Goal: Information Seeking & Learning: Learn about a topic

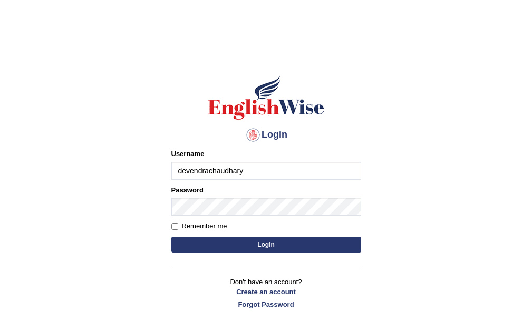
type input "devendrachaudhary"
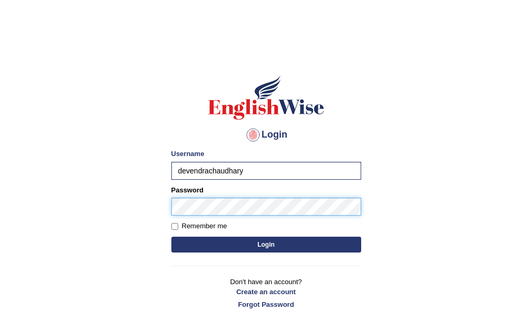
click at [171, 237] on button "Login" at bounding box center [266, 245] width 190 height 16
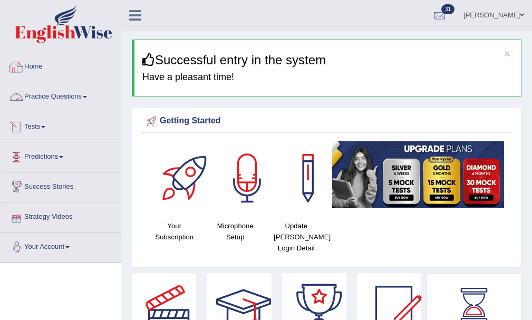
click at [63, 93] on link "Practice Questions" at bounding box center [61, 95] width 120 height 26
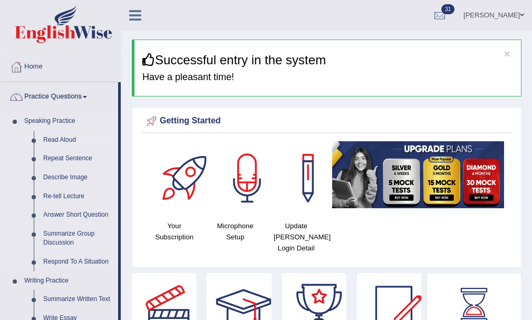
click at [63, 137] on link "Read Aloud" at bounding box center [79, 140] width 80 height 19
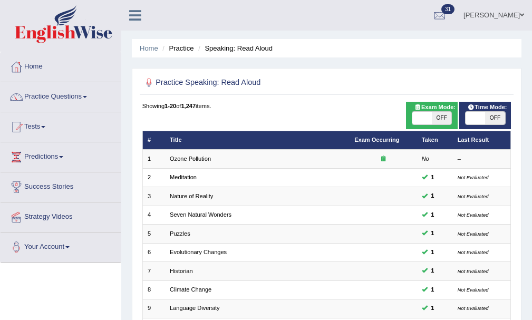
click at [497, 117] on span "OFF" at bounding box center [495, 118] width 20 height 13
checkbox input "true"
click at [506, 117] on span "OFF" at bounding box center [516, 118] width 20 height 13
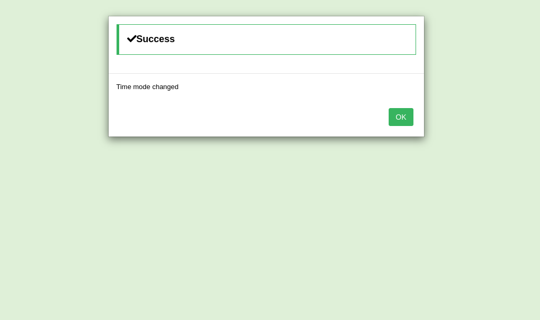
click at [406, 115] on button "OK" at bounding box center [401, 117] width 24 height 18
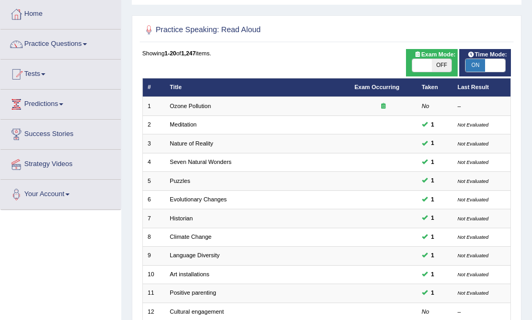
scroll to position [211, 0]
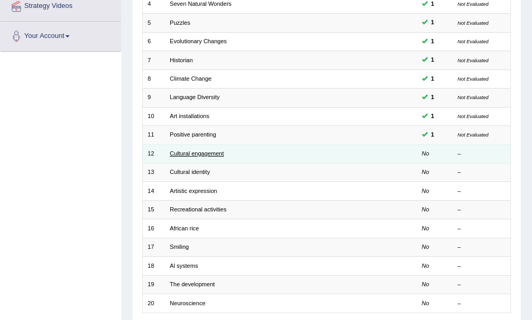
click at [173, 154] on link "Cultural engagement" at bounding box center [197, 153] width 54 height 6
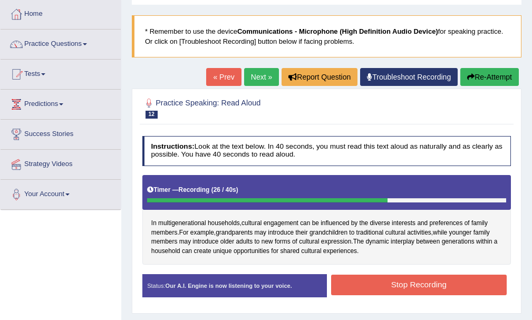
click at [422, 272] on div "Instructions: Look at the text below. In 40 seconds, you must read this text al…" at bounding box center [327, 220] width 374 height 178
click at [436, 271] on div "Instructions: Look at the text below. In 40 seconds, you must read this text al…" at bounding box center [327, 220] width 374 height 178
click at [437, 294] on button "Stop Recording" at bounding box center [419, 285] width 176 height 21
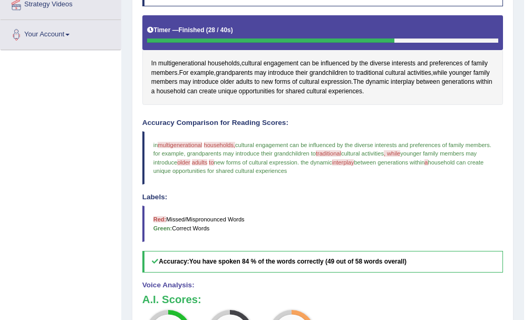
scroll to position [2, 0]
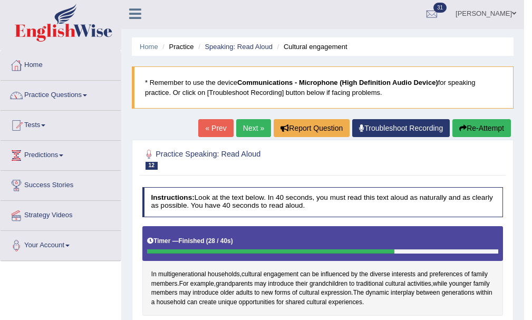
click at [252, 128] on link "Next »" at bounding box center [253, 128] width 35 height 18
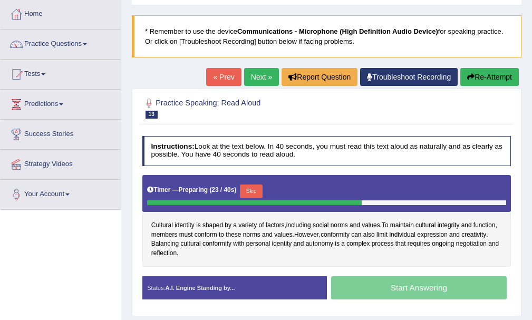
scroll to position [106, 0]
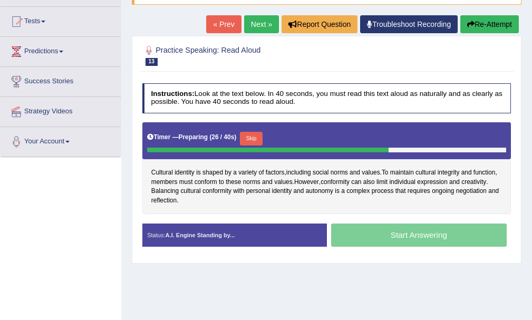
click at [252, 138] on button "Skip" at bounding box center [251, 139] width 23 height 14
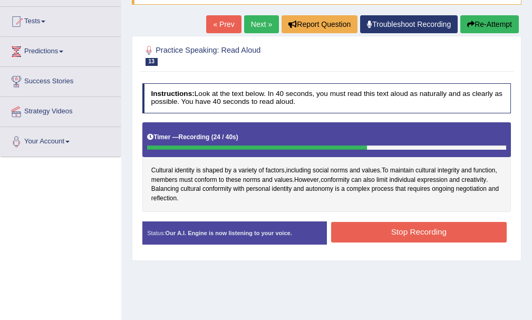
click at [425, 232] on button "Stop Recording" at bounding box center [419, 232] width 176 height 21
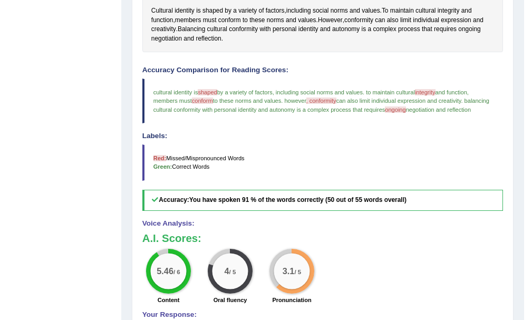
scroll to position [54, 0]
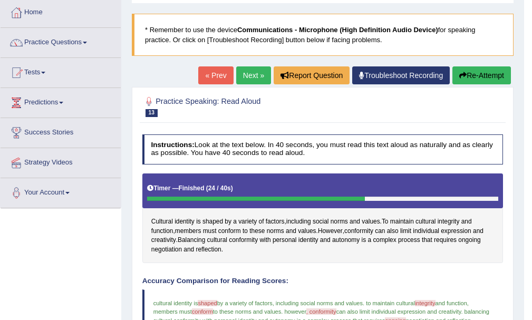
click at [261, 76] on link "Next »" at bounding box center [253, 75] width 35 height 18
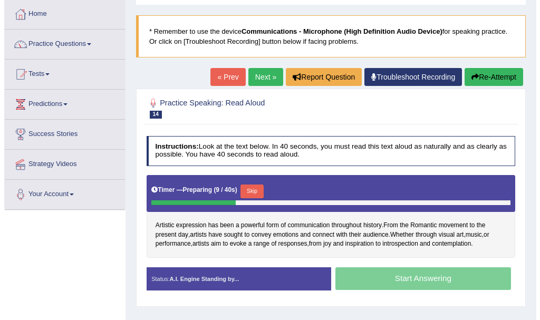
scroll to position [106, 0]
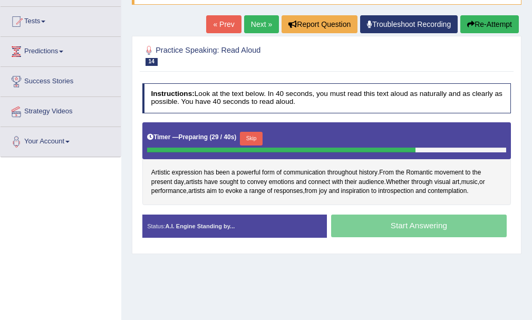
click at [256, 133] on button "Skip" at bounding box center [251, 139] width 23 height 14
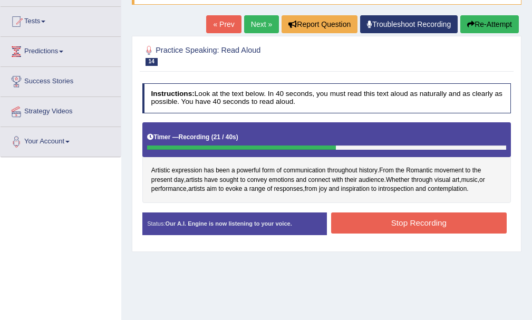
click at [397, 226] on button "Stop Recording" at bounding box center [419, 223] width 176 height 21
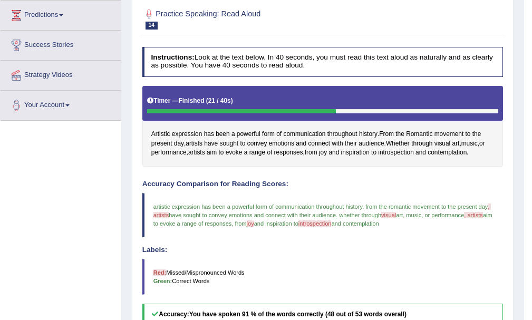
scroll to position [0, 0]
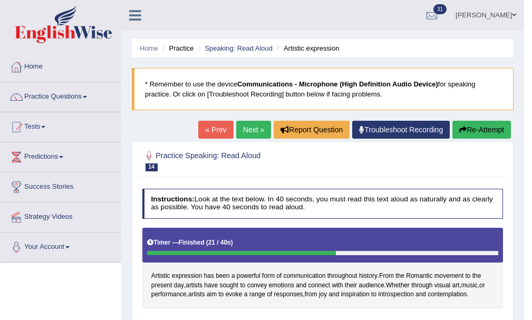
click at [263, 125] on link "Next »" at bounding box center [253, 130] width 35 height 18
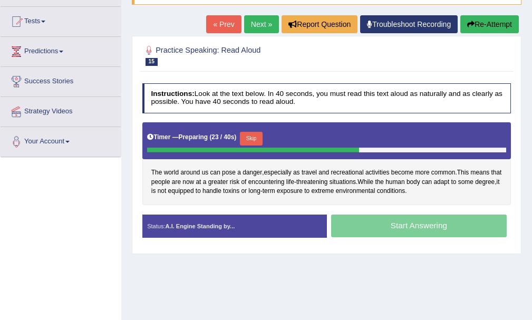
click at [254, 138] on button "Skip" at bounding box center [251, 139] width 23 height 14
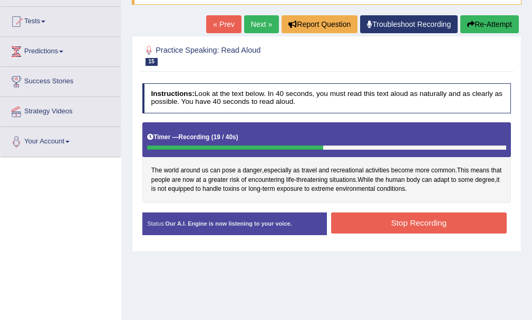
click at [421, 218] on button "Stop Recording" at bounding box center [419, 223] width 176 height 21
click at [421, 218] on div "Status: Our A.I. Engine is now listening to your voice. Start Answering Stop Re…" at bounding box center [326, 229] width 369 height 32
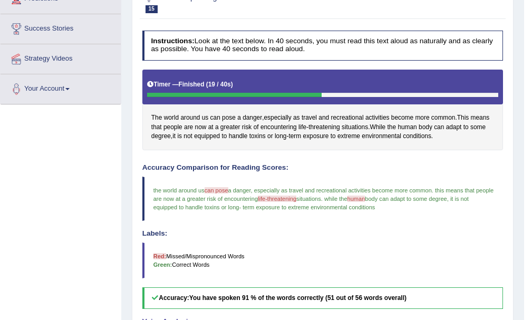
scroll to position [53, 0]
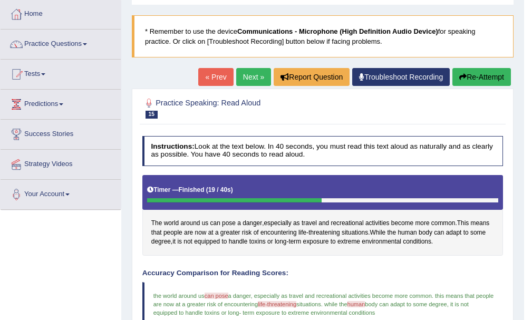
click at [246, 80] on link "Next »" at bounding box center [253, 77] width 35 height 18
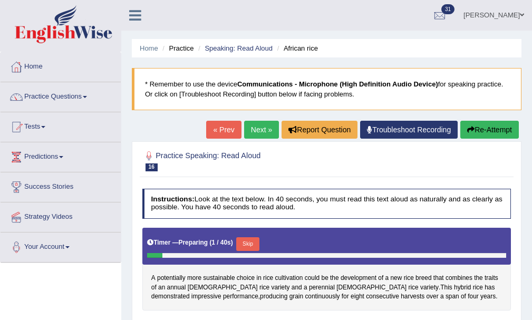
scroll to position [53, 0]
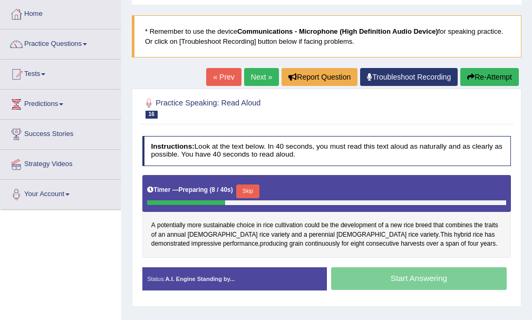
click at [365, 220] on div "A potentially more sustainable choice in rice cultivation could be the developm…" at bounding box center [326, 216] width 369 height 83
click at [364, 221] on span "development" at bounding box center [359, 225] width 36 height 9
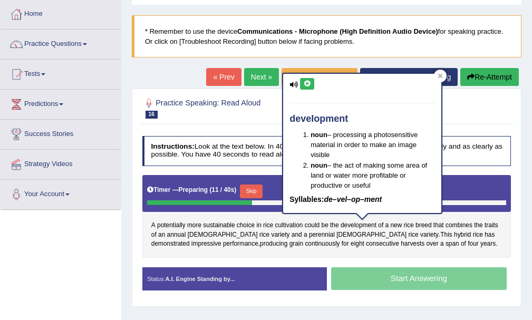
click at [304, 79] on button at bounding box center [307, 84] width 14 height 12
click at [300, 54] on blockquote "* Remember to use the device Communications - Microphone (High Definition Audio…" at bounding box center [327, 36] width 390 height 42
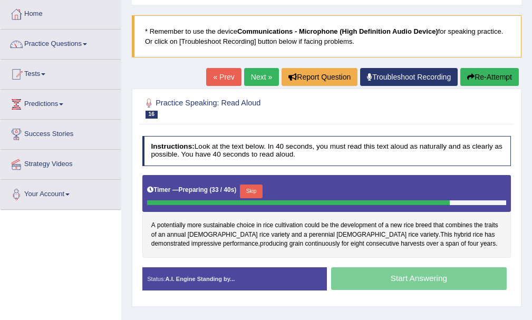
click at [251, 188] on button "Skip" at bounding box center [251, 192] width 23 height 14
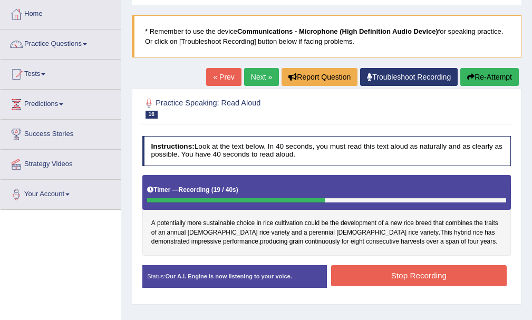
click at [365, 273] on button "Stop Recording" at bounding box center [419, 275] width 176 height 21
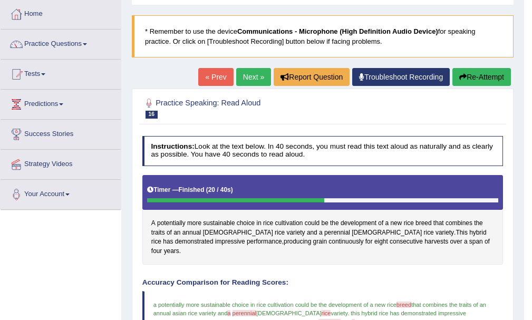
click at [246, 74] on link "Next »" at bounding box center [253, 77] width 35 height 18
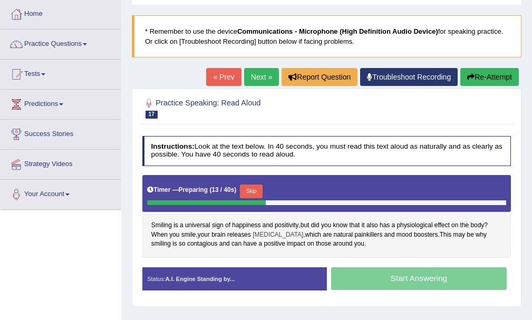
click at [276, 233] on span "endorphins" at bounding box center [278, 235] width 51 height 9
click at [276, 233] on body "Toggle navigation Home Practice Questions Speaking Practice Read Aloud Repeat S…" at bounding box center [266, 107] width 532 height 320
click at [260, 187] on button "Skip" at bounding box center [251, 192] width 23 height 14
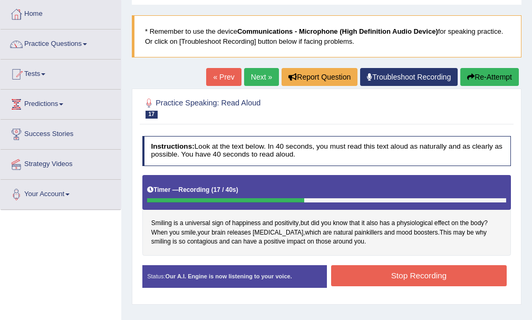
click at [417, 281] on button "Stop Recording" at bounding box center [419, 275] width 176 height 21
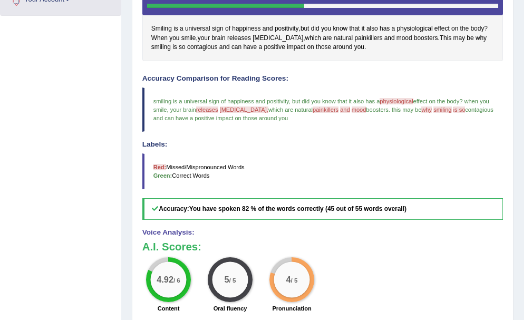
scroll to position [89, 0]
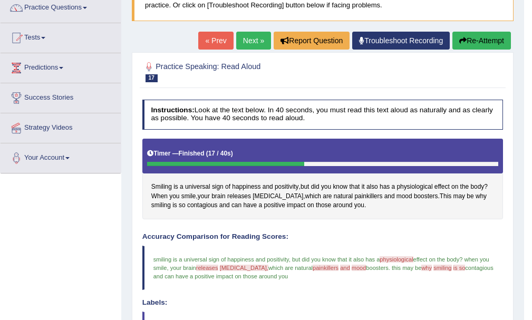
click at [247, 42] on link "Next »" at bounding box center [253, 41] width 35 height 18
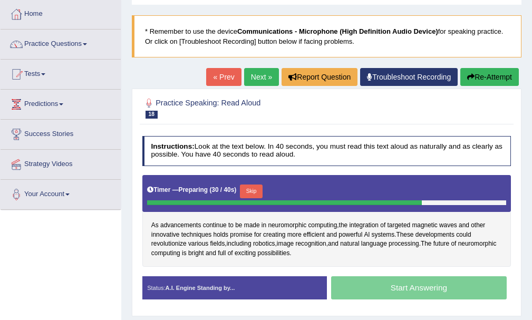
click at [255, 190] on button "Skip" at bounding box center [251, 192] width 23 height 14
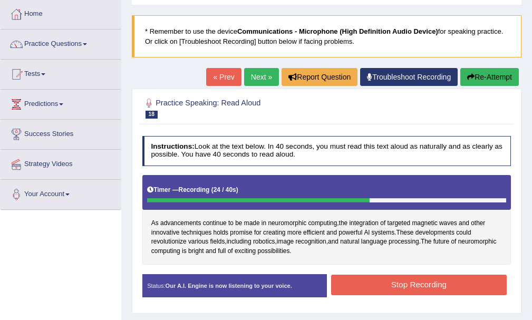
click at [347, 276] on button "Stop Recording" at bounding box center [419, 285] width 176 height 21
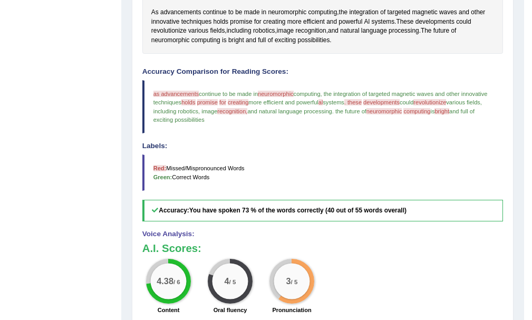
scroll to position [369, 0]
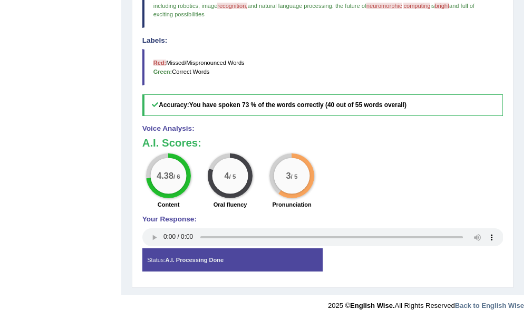
click at [148, 249] on div "Status: A.I. Processing Done" at bounding box center [232, 260] width 180 height 23
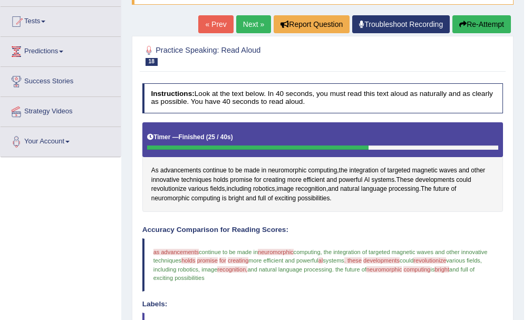
scroll to position [0, 0]
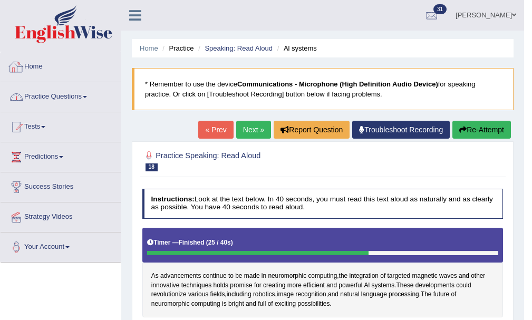
click at [78, 95] on link "Practice Questions" at bounding box center [61, 95] width 120 height 26
click at [74, 90] on link "Practice Questions" at bounding box center [61, 95] width 120 height 26
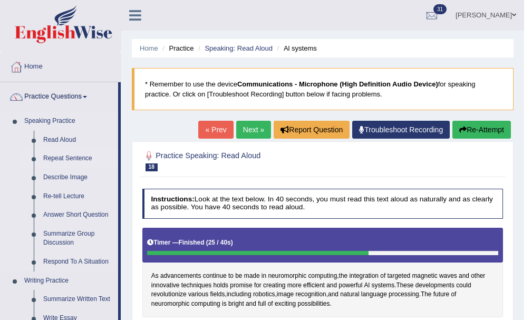
click at [83, 160] on link "Repeat Sentence" at bounding box center [79, 158] width 80 height 19
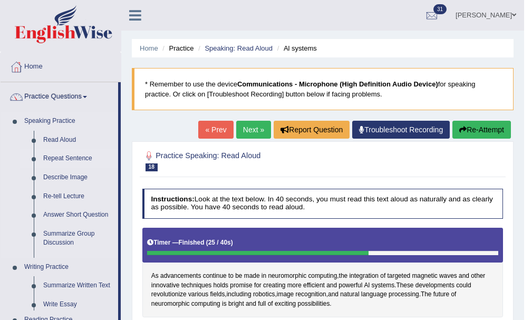
click at [83, 160] on link "Repeat Sentence" at bounding box center [79, 158] width 80 height 19
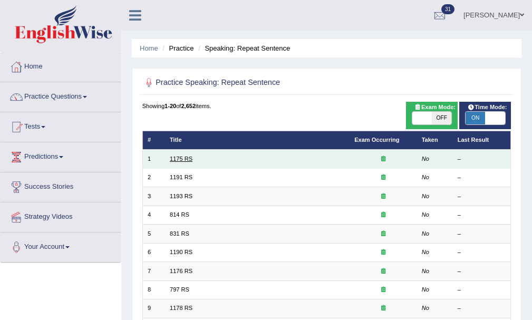
click at [183, 160] on link "1175 RS" at bounding box center [181, 159] width 23 height 6
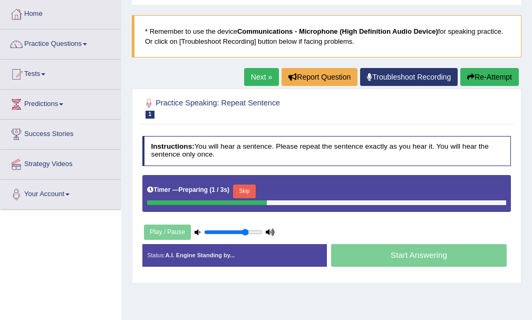
scroll to position [106, 0]
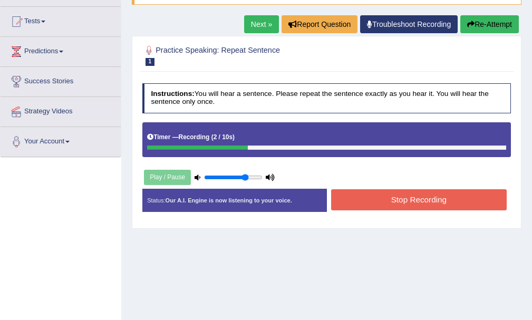
click at [380, 203] on button "Stop Recording" at bounding box center [419, 199] width 176 height 21
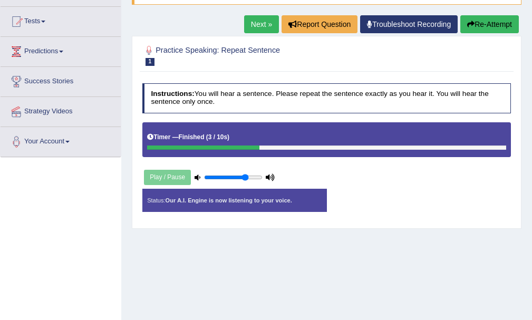
click at [380, 203] on div "Status: Our A.I. Engine is now listening to your voice. Start Answering Stop Re…" at bounding box center [326, 205] width 369 height 32
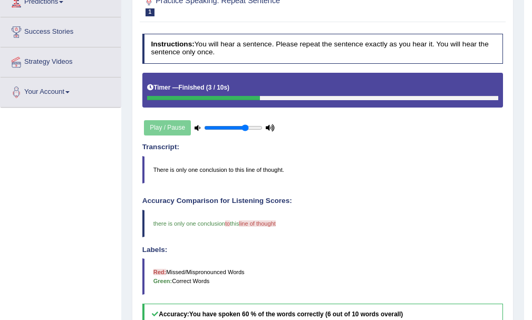
scroll to position [50, 0]
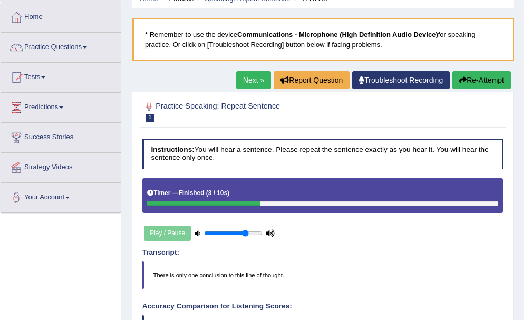
click at [245, 72] on link "Next »" at bounding box center [253, 80] width 35 height 18
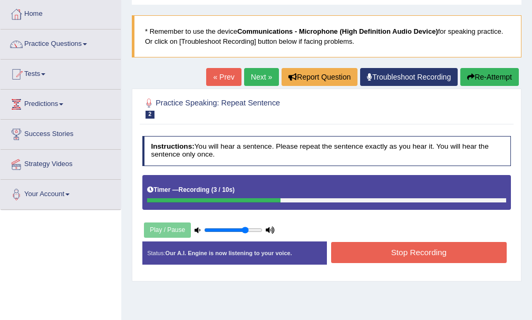
click at [397, 256] on button "Stop Recording" at bounding box center [419, 252] width 176 height 21
click at [397, 256] on div "Status: Our A.I. Engine is now listening to your voice. Start Answering Stop Re…" at bounding box center [326, 258] width 369 height 32
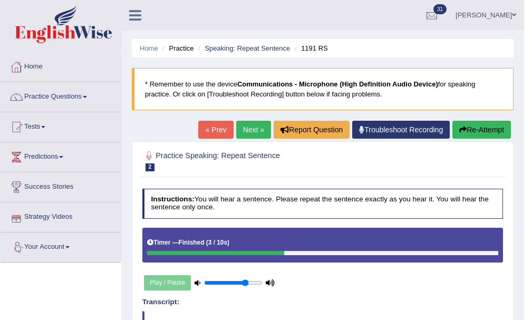
click at [244, 126] on link "Next »" at bounding box center [253, 130] width 35 height 18
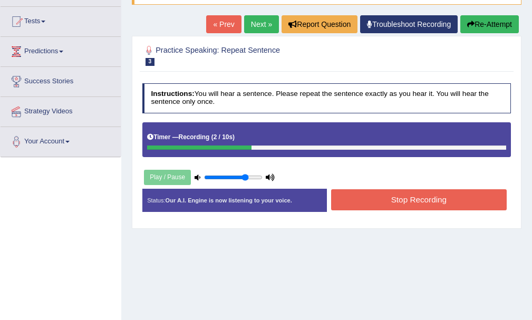
click at [405, 204] on button "Stop Recording" at bounding box center [419, 199] width 176 height 21
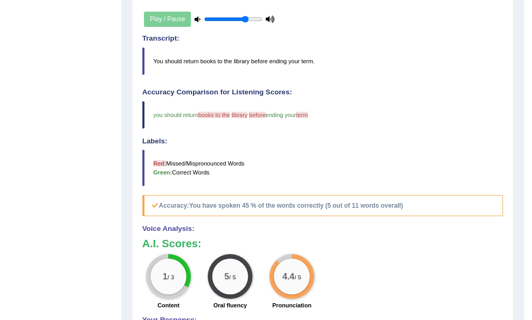
scroll to position [106, 0]
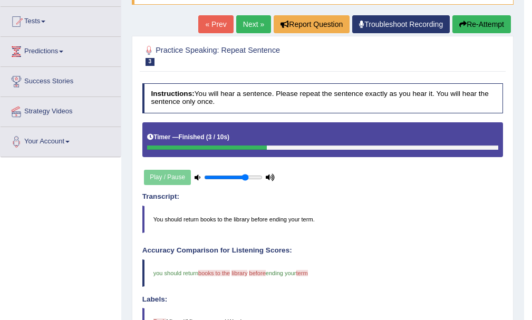
click at [249, 27] on link "Next »" at bounding box center [253, 24] width 35 height 18
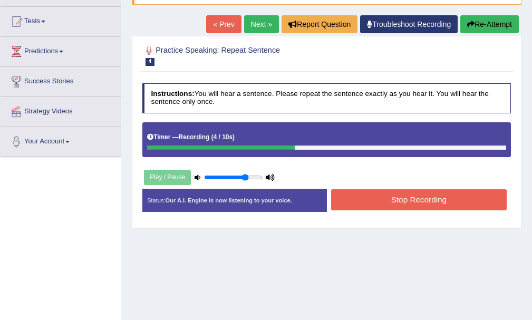
click at [413, 191] on button "Stop Recording" at bounding box center [419, 199] width 176 height 21
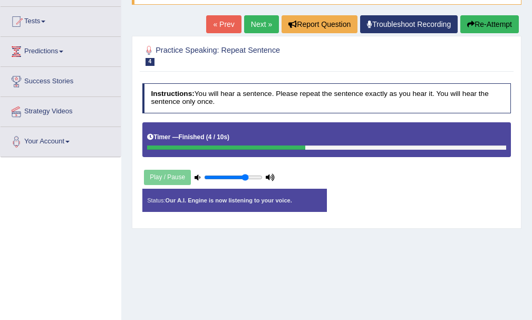
click at [413, 191] on div "Status: Our A.I. Engine is now listening to your voice. Start Answering Stop Re…" at bounding box center [326, 205] width 369 height 32
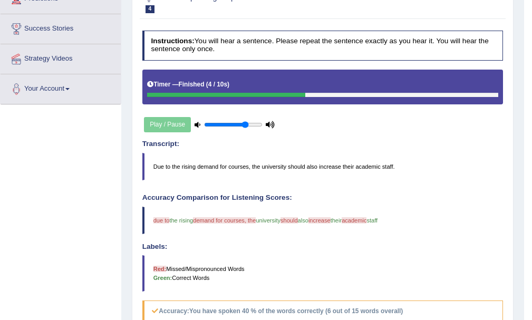
scroll to position [106, 0]
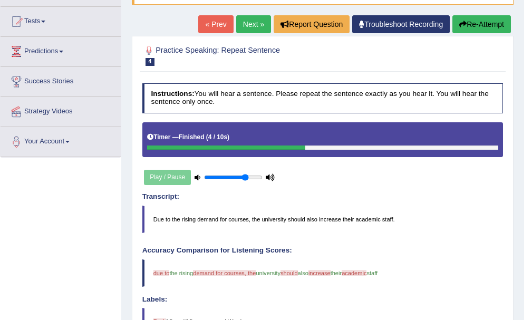
click at [464, 17] on button "Re-Attempt" at bounding box center [482, 24] width 59 height 18
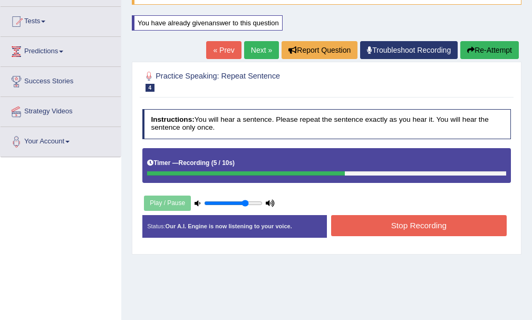
click at [466, 234] on button "Stop Recording" at bounding box center [419, 225] width 176 height 21
click at [466, 234] on div "Status: Our A.I. Engine is now listening to your voice. Start Answering Stop Re…" at bounding box center [326, 231] width 369 height 32
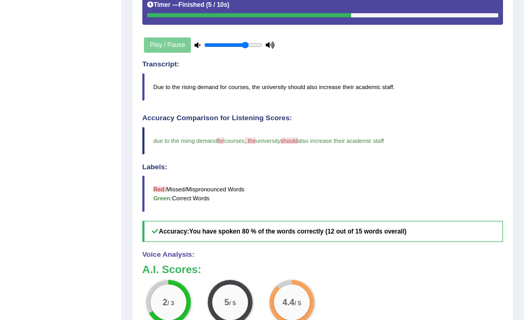
scroll to position [106, 0]
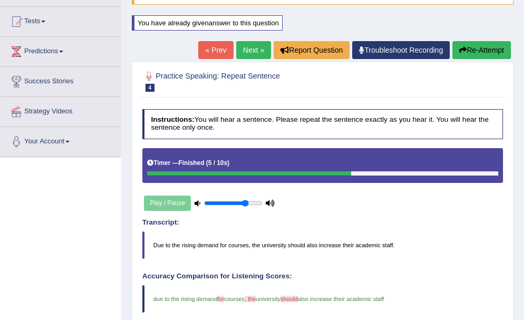
click at [245, 44] on link "Next »" at bounding box center [253, 50] width 35 height 18
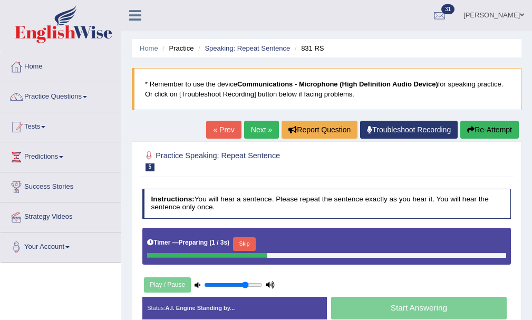
scroll to position [53, 0]
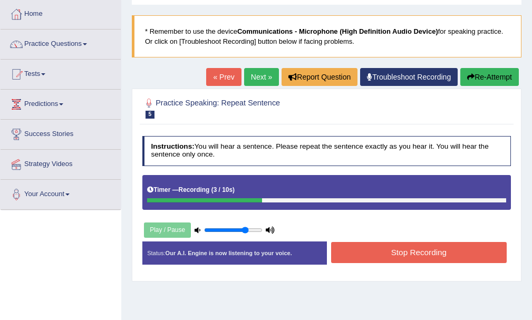
click at [373, 254] on button "Stop Recording" at bounding box center [419, 252] width 176 height 21
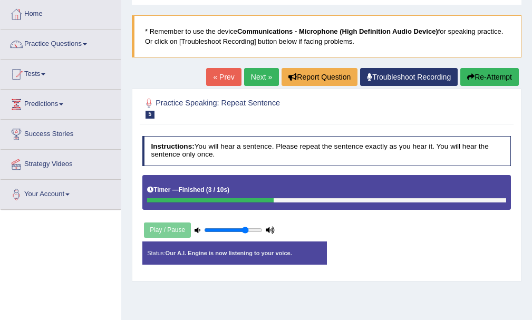
click at [373, 254] on div "Status: Our A.I. Engine is now listening to your voice. Start Answering Stop Re…" at bounding box center [326, 258] width 369 height 32
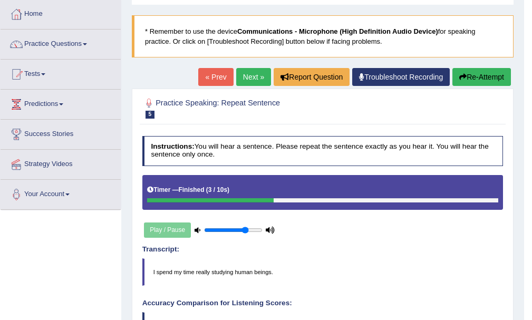
click at [250, 76] on link "Next »" at bounding box center [253, 77] width 35 height 18
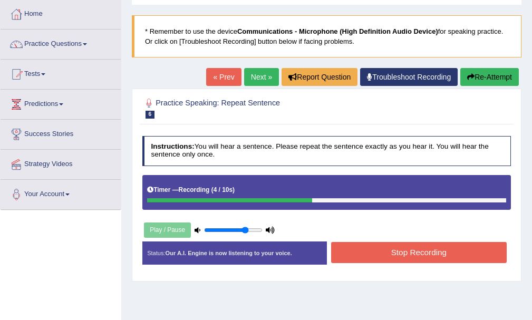
click at [373, 254] on button "Stop Recording" at bounding box center [419, 252] width 176 height 21
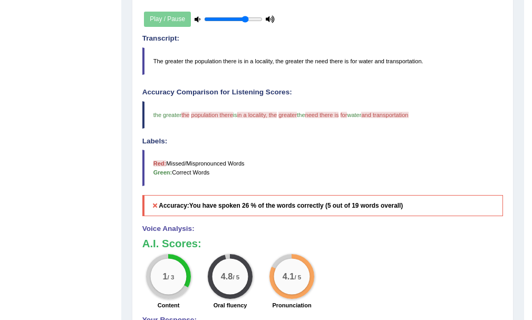
scroll to position [106, 0]
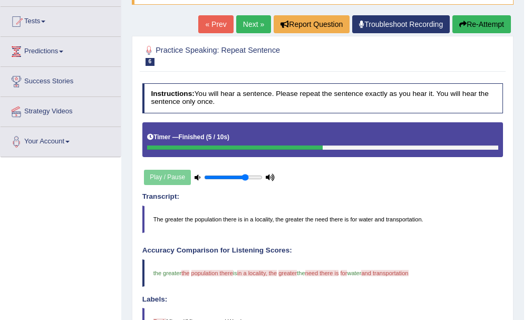
click at [480, 26] on button "Re-Attempt" at bounding box center [482, 24] width 59 height 18
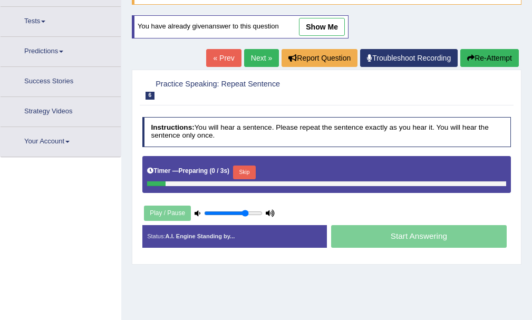
scroll to position [106, 0]
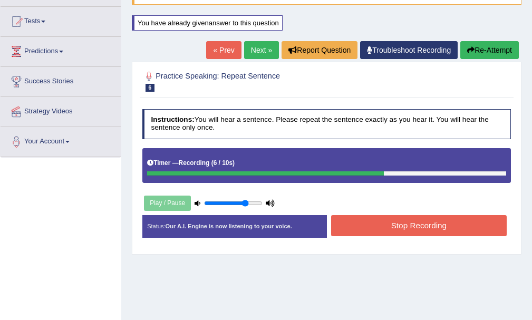
click at [368, 227] on button "Stop Recording" at bounding box center [419, 225] width 176 height 21
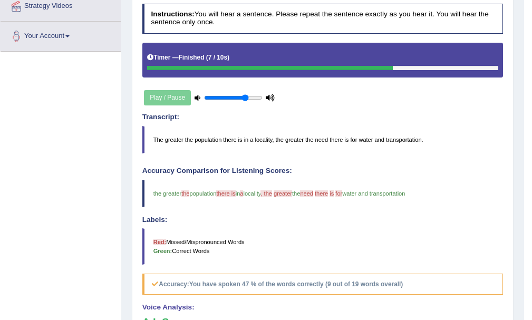
scroll to position [53, 0]
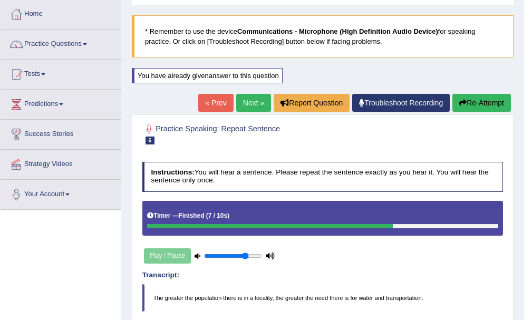
click at [253, 96] on link "Next »" at bounding box center [253, 103] width 35 height 18
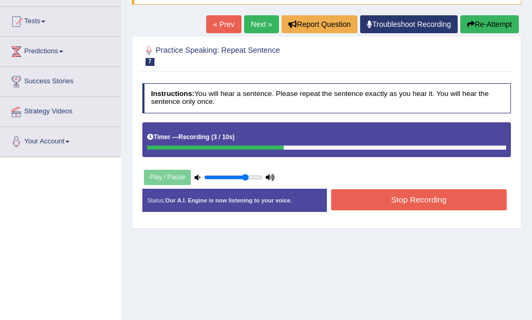
click at [394, 203] on button "Stop Recording" at bounding box center [419, 199] width 176 height 21
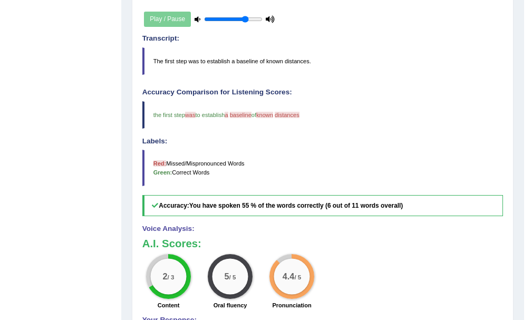
scroll to position [106, 0]
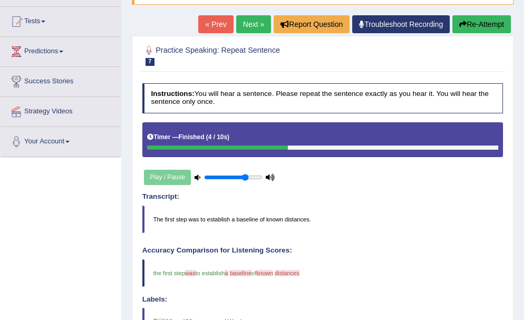
click at [244, 18] on link "Next »" at bounding box center [253, 24] width 35 height 18
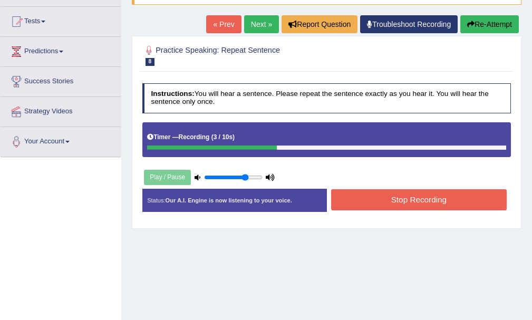
click at [364, 203] on button "Stop Recording" at bounding box center [419, 199] width 176 height 21
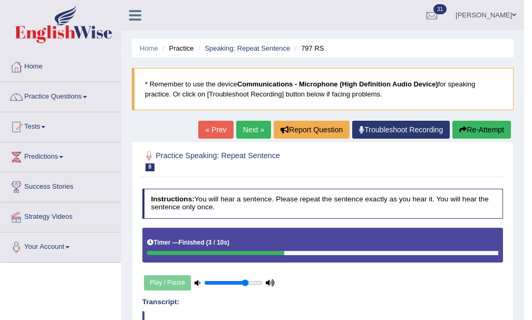
click at [245, 126] on link "Next »" at bounding box center [253, 130] width 35 height 18
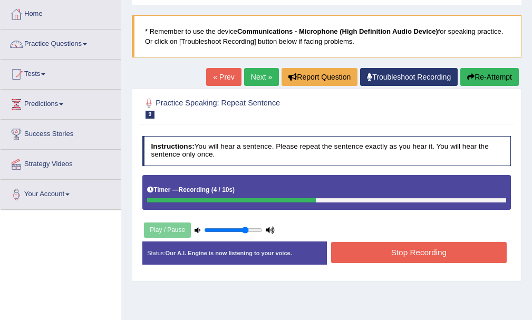
click at [372, 250] on button "Stop Recording" at bounding box center [419, 252] width 176 height 21
click at [372, 250] on div "Status: Our A.I. Engine is now listening to your voice. Start Answering Stop Re…" at bounding box center [326, 258] width 369 height 32
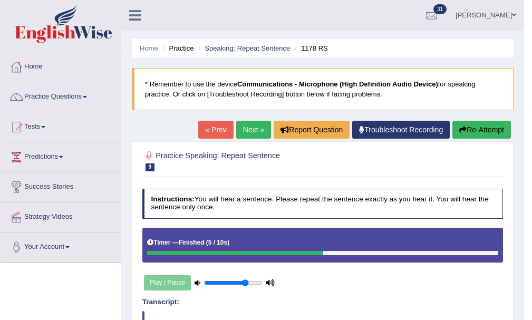
click at [251, 129] on link "Next »" at bounding box center [253, 130] width 35 height 18
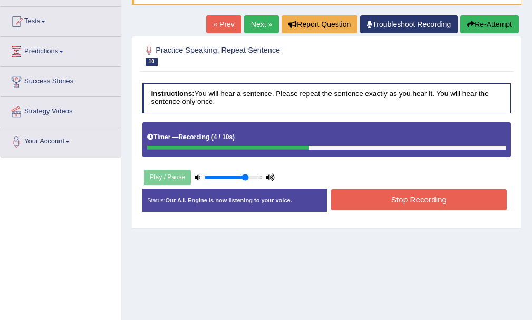
click at [368, 204] on button "Stop Recording" at bounding box center [419, 199] width 176 height 21
click at [368, 204] on div "Status: Our A.I. Engine is now listening to your voice. Start Answering Stop Re…" at bounding box center [326, 205] width 369 height 32
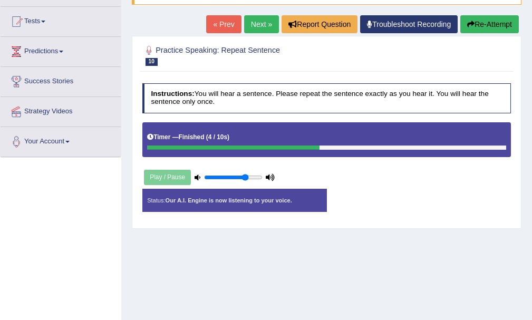
click at [368, 204] on div "Status: Our A.I. Engine is now listening to your voice. Start Answering Stop Re…" at bounding box center [326, 205] width 369 height 32
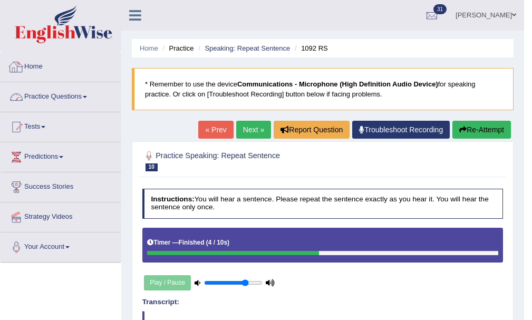
click at [84, 101] on link "Practice Questions" at bounding box center [61, 95] width 120 height 26
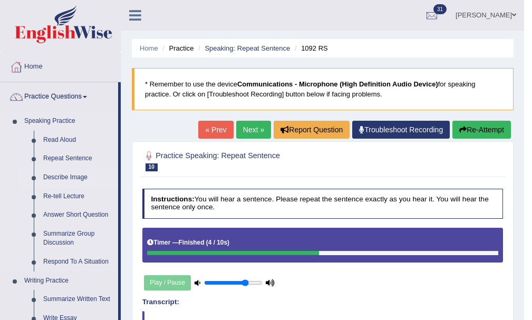
click at [56, 173] on link "Describe Image" at bounding box center [79, 177] width 80 height 19
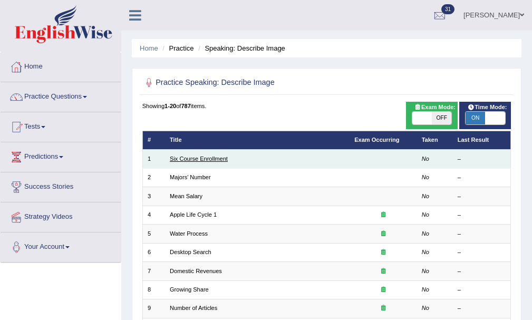
click at [177, 158] on link "Six Course Enrollment" at bounding box center [199, 159] width 58 height 6
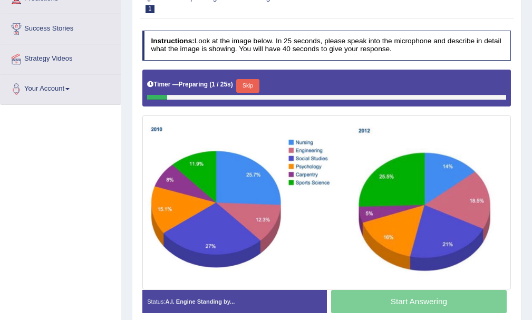
scroll to position [211, 0]
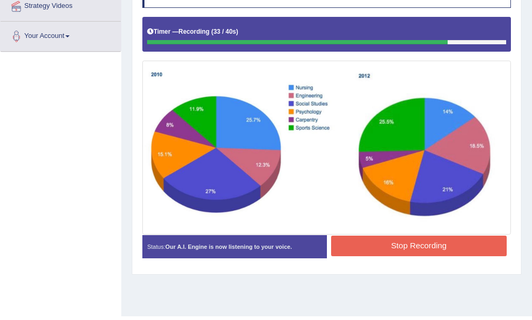
click at [359, 236] on button "Stop Recording" at bounding box center [419, 246] width 176 height 21
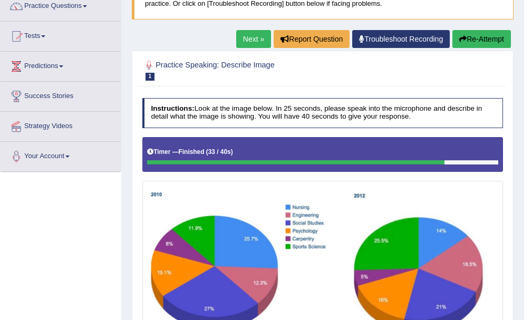
scroll to position [0, 0]
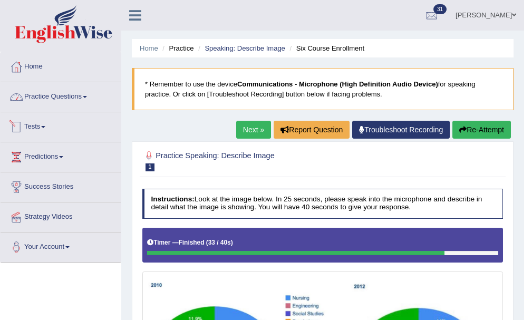
click at [86, 102] on link "Practice Questions" at bounding box center [61, 95] width 120 height 26
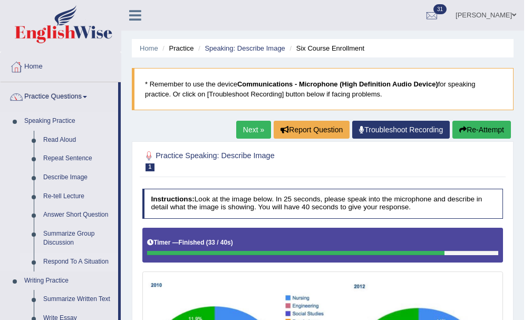
scroll to position [53, 0]
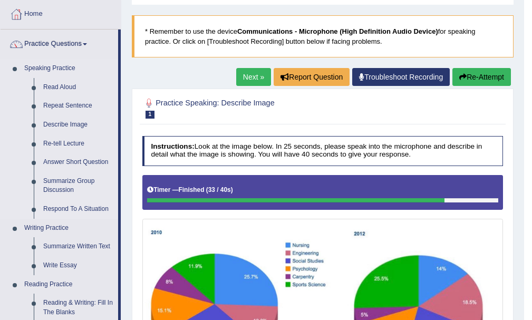
click at [72, 211] on link "Respond To A Situation" at bounding box center [79, 209] width 80 height 19
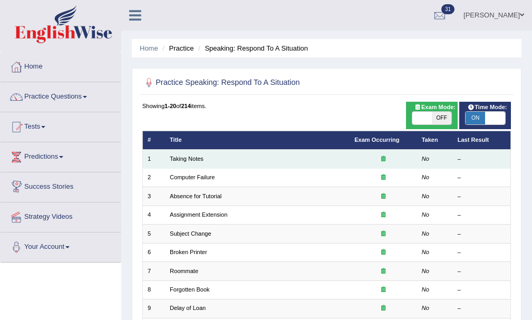
scroll to position [53, 0]
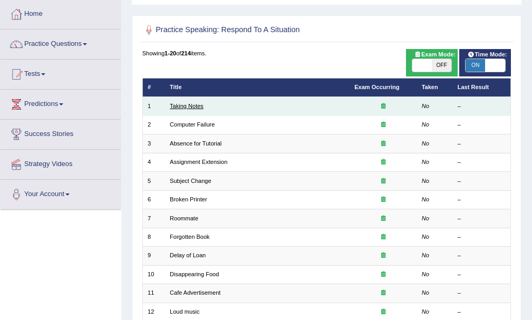
click at [184, 109] on link "Taking Notes" at bounding box center [187, 106] width 34 height 6
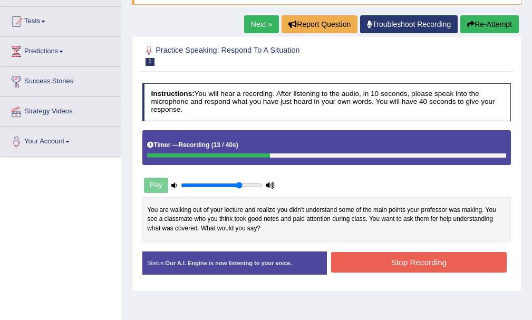
click at [422, 260] on button "Stop Recording" at bounding box center [419, 262] width 176 height 21
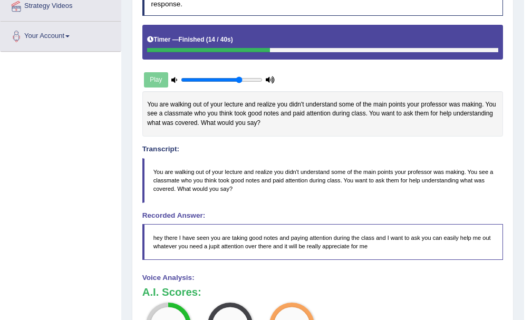
scroll to position [53, 0]
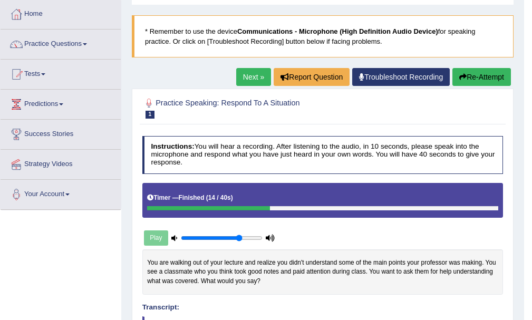
click at [239, 71] on link "Next »" at bounding box center [253, 77] width 35 height 18
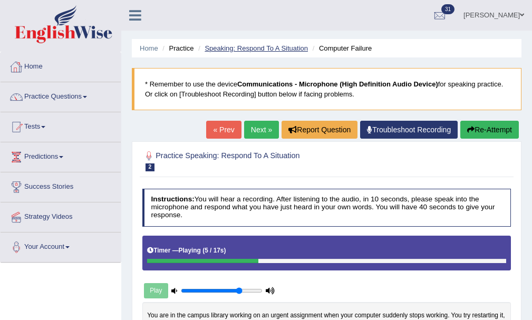
click at [282, 51] on link "Speaking: Respond To A Situation" at bounding box center [256, 48] width 103 height 8
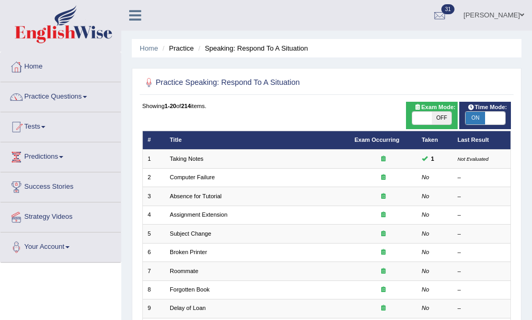
click at [471, 112] on span "ON" at bounding box center [476, 118] width 20 height 13
checkbox input "false"
click at [471, 112] on span "ON" at bounding box center [476, 118] width 20 height 13
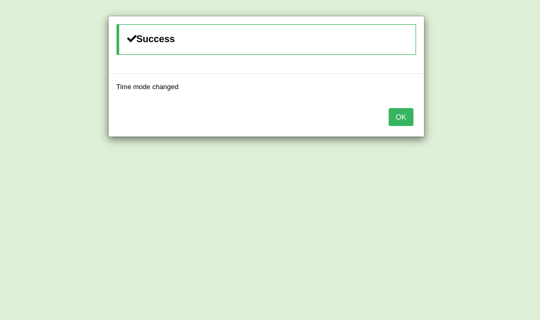
click at [405, 119] on button "OK" at bounding box center [401, 117] width 24 height 18
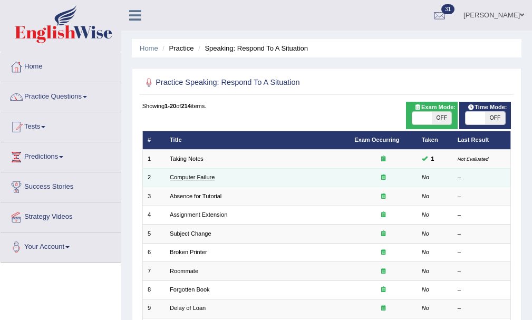
click at [174, 178] on link "Computer Failure" at bounding box center [192, 177] width 45 height 6
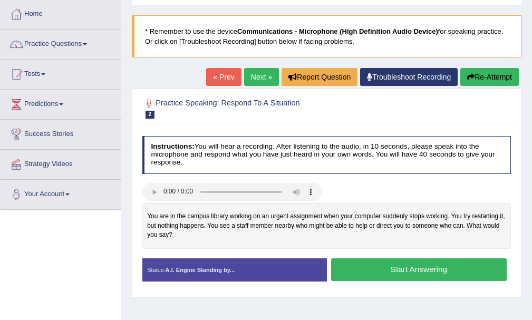
scroll to position [106, 0]
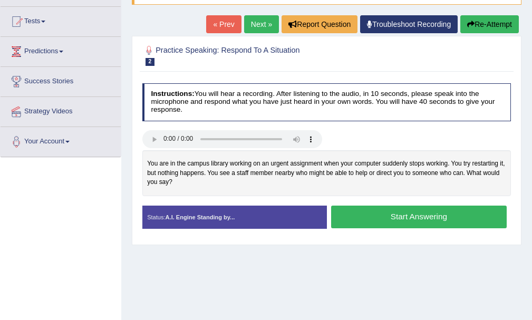
click at [398, 215] on button "Start Answering" at bounding box center [419, 217] width 176 height 23
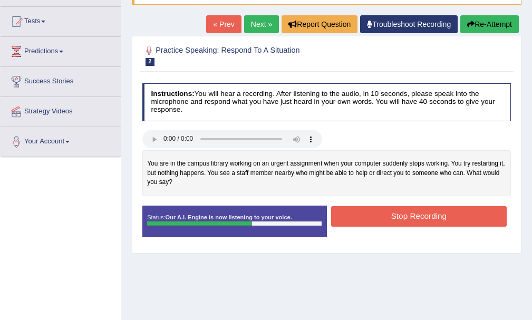
click at [427, 214] on button "Stop Recording" at bounding box center [419, 216] width 176 height 21
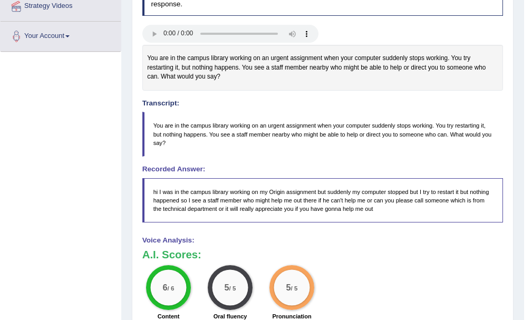
scroll to position [53, 0]
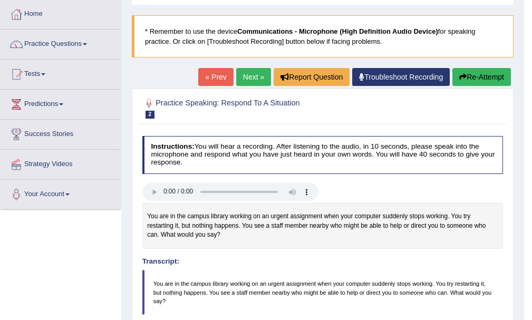
click at [251, 67] on div "Home Practice Speaking: Respond To A Situation Computer Failure * Remember to u…" at bounding box center [322, 287] width 403 height 680
click at [244, 73] on link "Next »" at bounding box center [253, 77] width 35 height 18
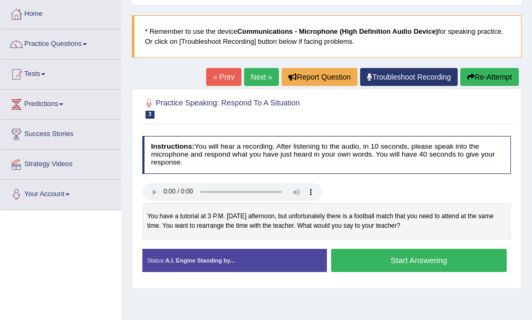
click at [368, 261] on button "Start Answering" at bounding box center [419, 260] width 176 height 23
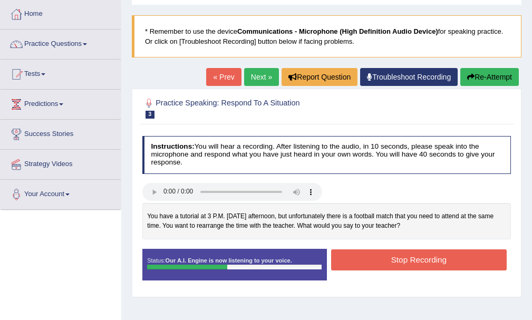
click at [368, 261] on button "Stop Recording" at bounding box center [419, 260] width 176 height 21
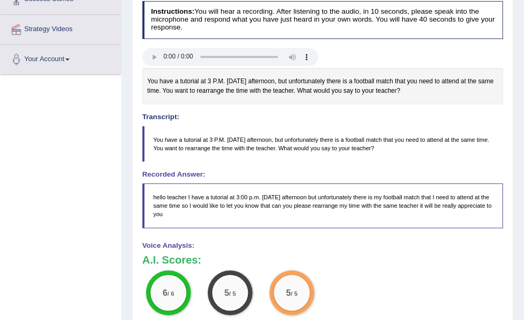
scroll to position [82, 0]
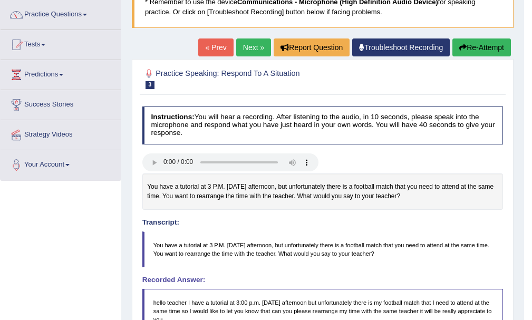
click at [261, 48] on link "Next »" at bounding box center [253, 48] width 35 height 18
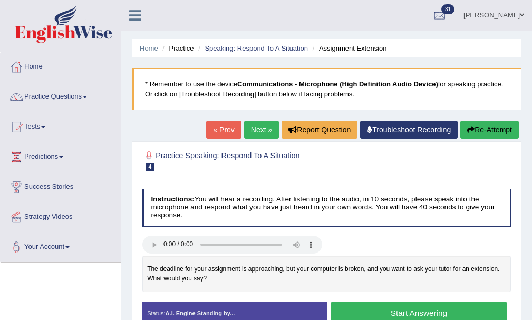
click at [466, 308] on button "Start Answering" at bounding box center [419, 313] width 176 height 23
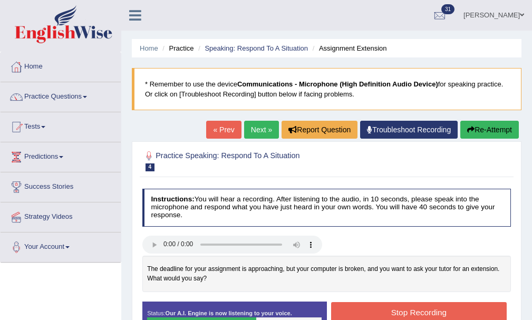
click at [464, 305] on button "Stop Recording" at bounding box center [419, 312] width 176 height 21
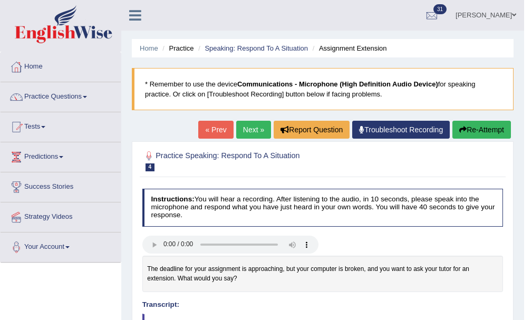
click at [242, 139] on link "Next »" at bounding box center [253, 130] width 35 height 18
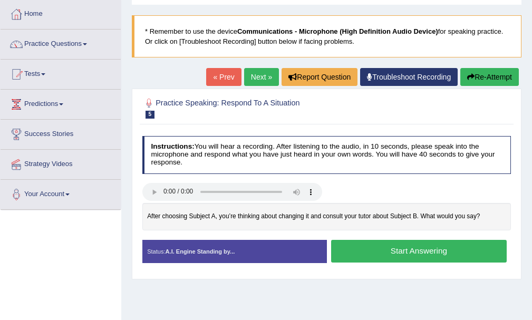
click at [399, 254] on button "Start Answering" at bounding box center [419, 251] width 176 height 23
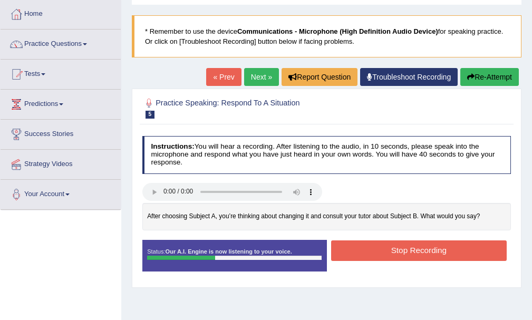
click at [399, 254] on button "Stop Recording" at bounding box center [419, 251] width 176 height 21
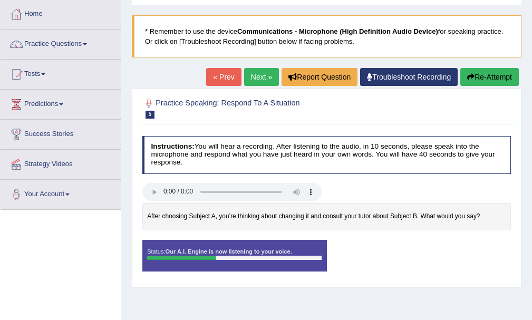
click at [399, 254] on div "Status: Our A.I. Engine is now listening to your voice. Start Answering Stop Re…" at bounding box center [326, 260] width 369 height 41
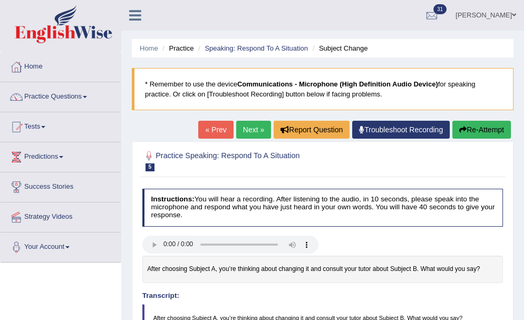
click at [472, 119] on div "Home Practice Speaking: Respond To A Situation Subject Change * Remember to use…" at bounding box center [322, 318] width 403 height 636
click at [473, 132] on button "Re-Attempt" at bounding box center [482, 130] width 59 height 18
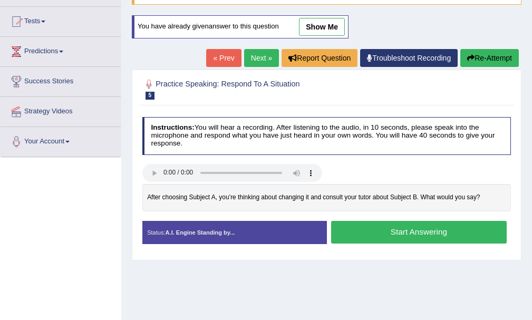
click at [442, 228] on button "Start Answering" at bounding box center [419, 232] width 176 height 23
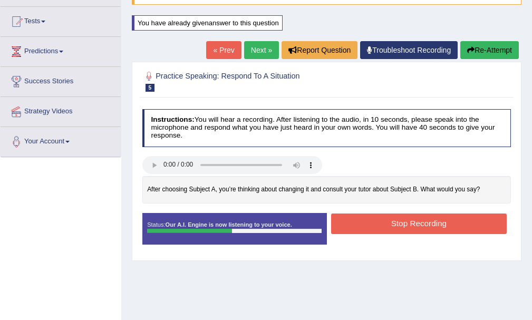
click at [447, 226] on button "Stop Recording" at bounding box center [419, 224] width 176 height 21
click at [447, 226] on div "Status: Our A.I. Engine is now listening to your voice. Start Answering Stop Re…" at bounding box center [326, 233] width 369 height 41
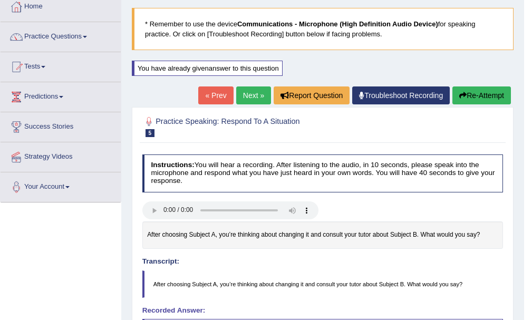
scroll to position [7, 0]
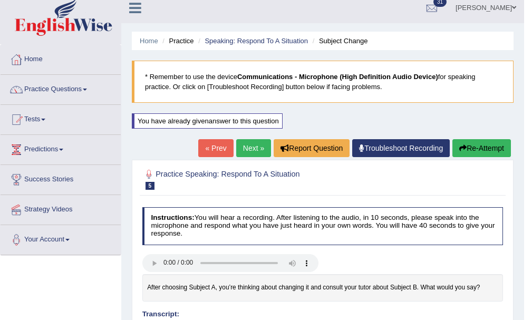
click at [481, 150] on button "Re-Attempt" at bounding box center [482, 148] width 59 height 18
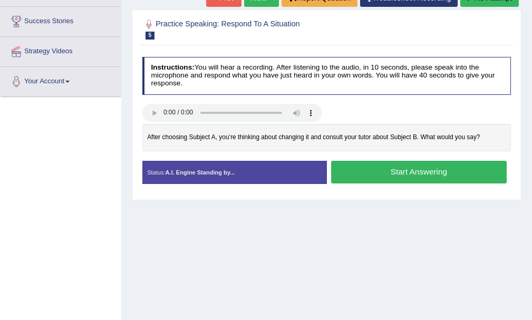
scroll to position [60, 0]
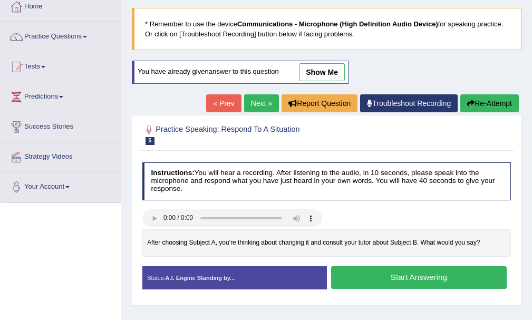
click at [332, 78] on link "show me" at bounding box center [322, 72] width 46 height 18
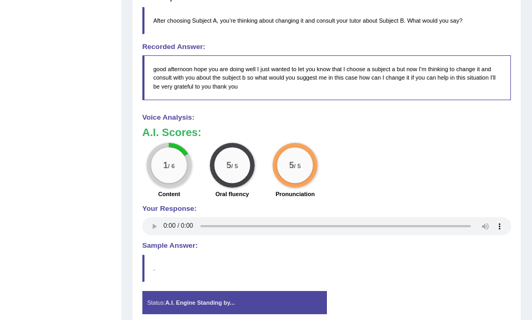
scroll to position [7, 0]
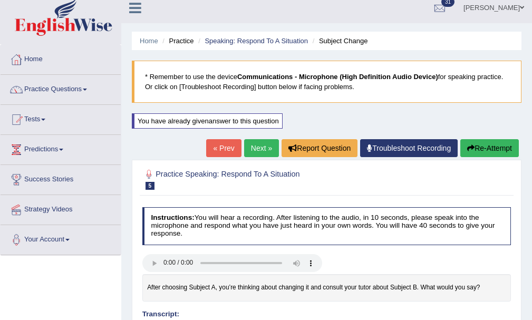
click at [488, 147] on button "Re-Attempt" at bounding box center [490, 148] width 59 height 18
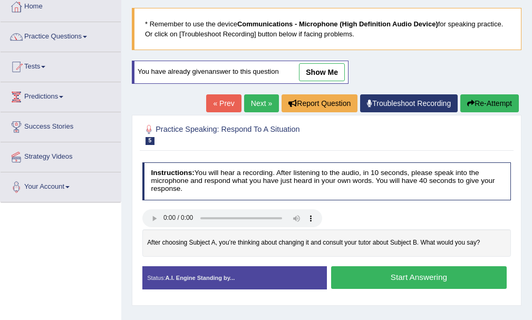
click at [419, 274] on button "Start Answering" at bounding box center [419, 277] width 176 height 23
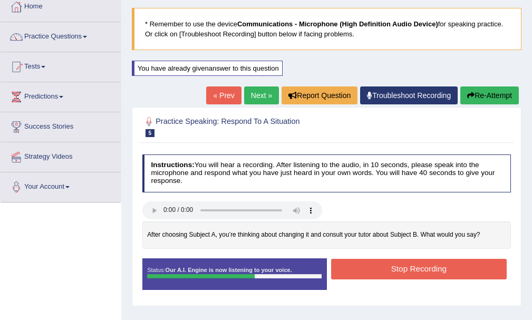
click at [389, 270] on button "Stop Recording" at bounding box center [419, 269] width 176 height 21
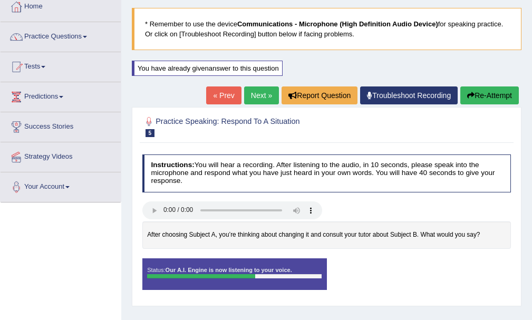
click at [389, 270] on div "Status: Our A.I. Engine is now listening to your voice. Start Answering Stop Re…" at bounding box center [326, 279] width 369 height 41
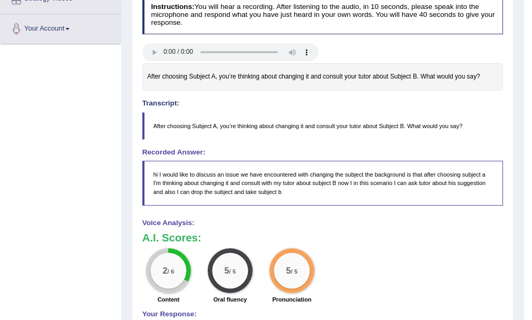
scroll to position [60, 0]
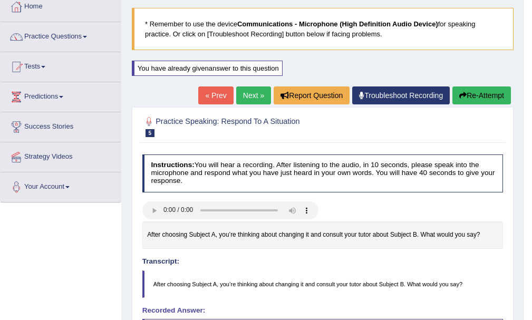
click at [255, 92] on link "Next »" at bounding box center [253, 96] width 35 height 18
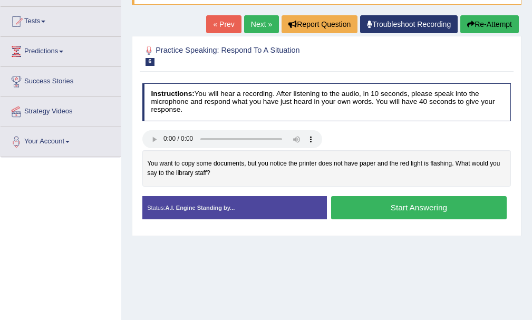
click at [390, 211] on button "Start Answering" at bounding box center [419, 207] width 176 height 23
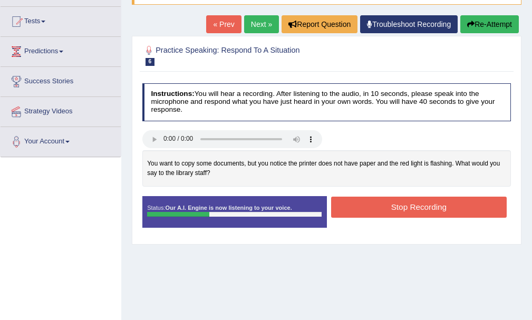
click at [409, 211] on button "Stop Recording" at bounding box center [419, 207] width 176 height 21
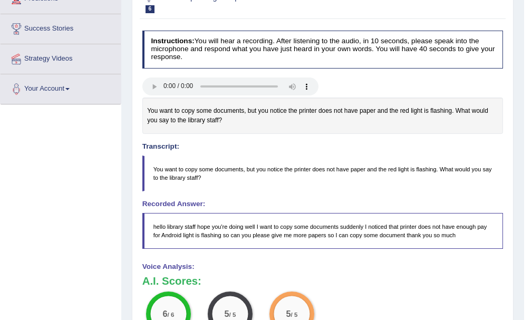
scroll to position [53, 0]
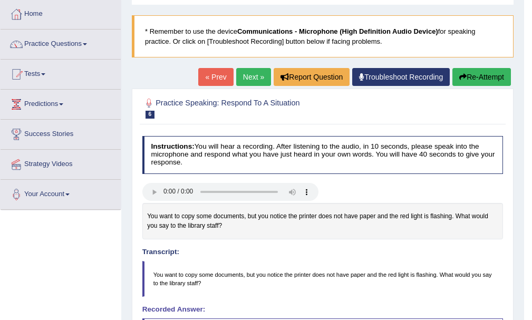
click at [254, 82] on link "Next »" at bounding box center [253, 77] width 35 height 18
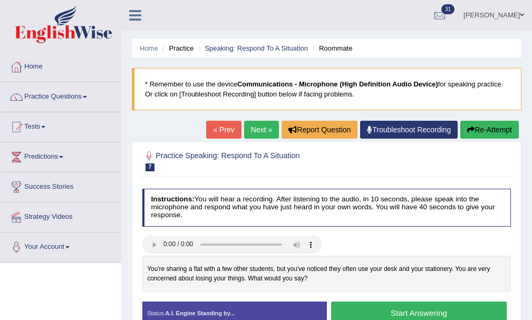
scroll to position [53, 0]
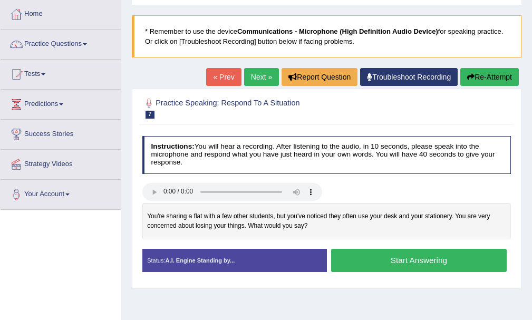
click at [366, 262] on button "Start Answering" at bounding box center [419, 260] width 176 height 23
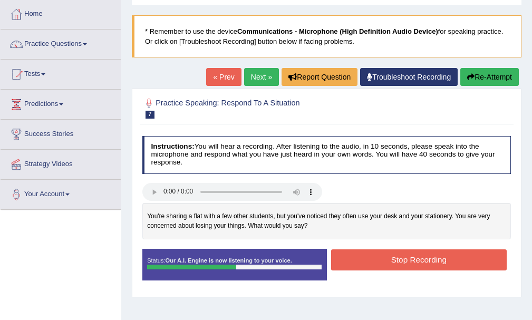
click at [454, 262] on button "Stop Recording" at bounding box center [419, 260] width 176 height 21
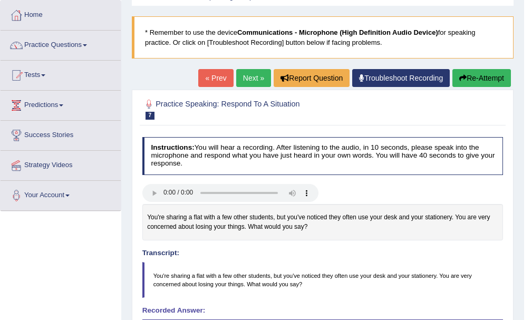
scroll to position [0, 0]
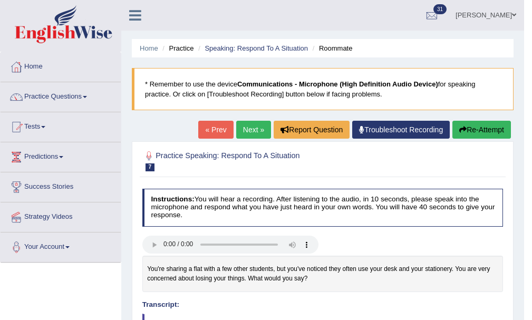
click at [481, 131] on button "Re-Attempt" at bounding box center [482, 130] width 59 height 18
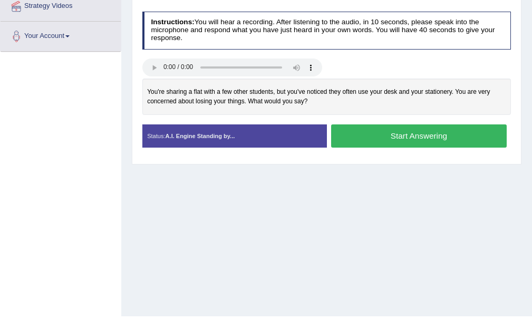
click at [411, 141] on button "Start Answering" at bounding box center [419, 136] width 176 height 23
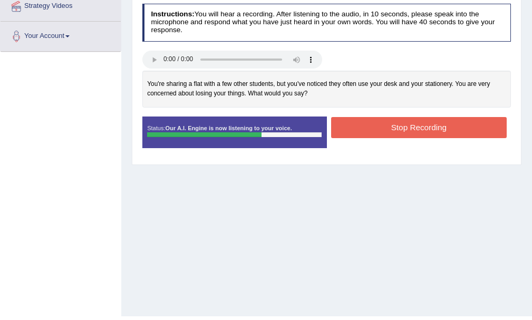
click at [414, 129] on button "Stop Recording" at bounding box center [419, 127] width 176 height 21
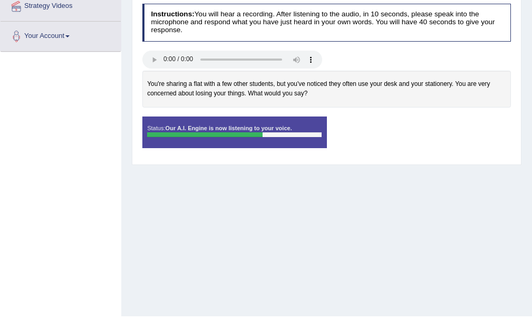
click at [414, 129] on div "Status: Our A.I. Engine is now listening to your voice. Start Answering Stop Re…" at bounding box center [326, 137] width 369 height 41
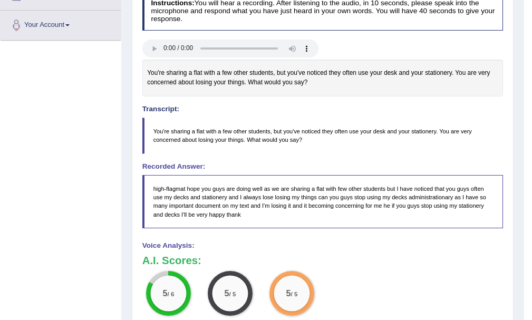
scroll to position [117, 0]
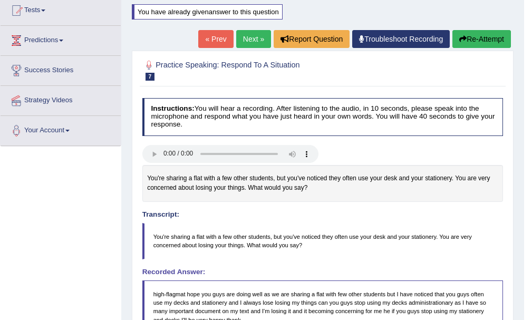
drag, startPoint x: 32, startPoint y: 1, endPoint x: 245, endPoint y: 186, distance: 282.7
click at [245, 186] on div "You're sharing a flat with a few other students, but you've noticed they often …" at bounding box center [322, 183] width 361 height 36
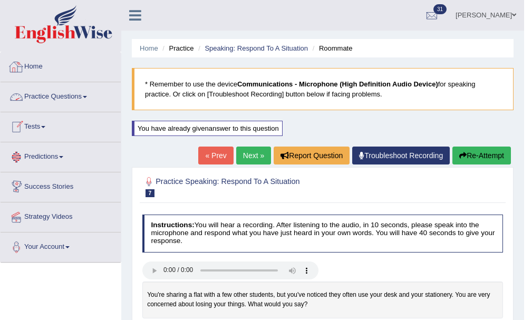
click at [510, 16] on link "[PERSON_NAME]" at bounding box center [486, 13] width 77 height 27
click at [510, 10] on link "[PERSON_NAME]" at bounding box center [486, 13] width 77 height 27
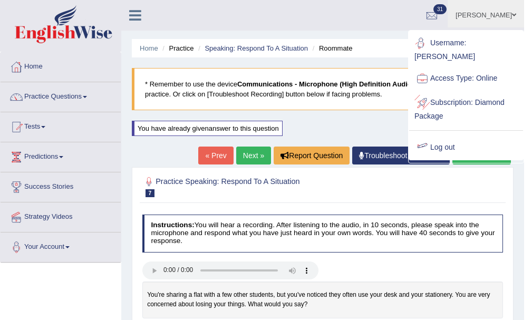
click at [436, 149] on link "Log out" at bounding box center [466, 148] width 114 height 24
